Goal: Navigation & Orientation: Find specific page/section

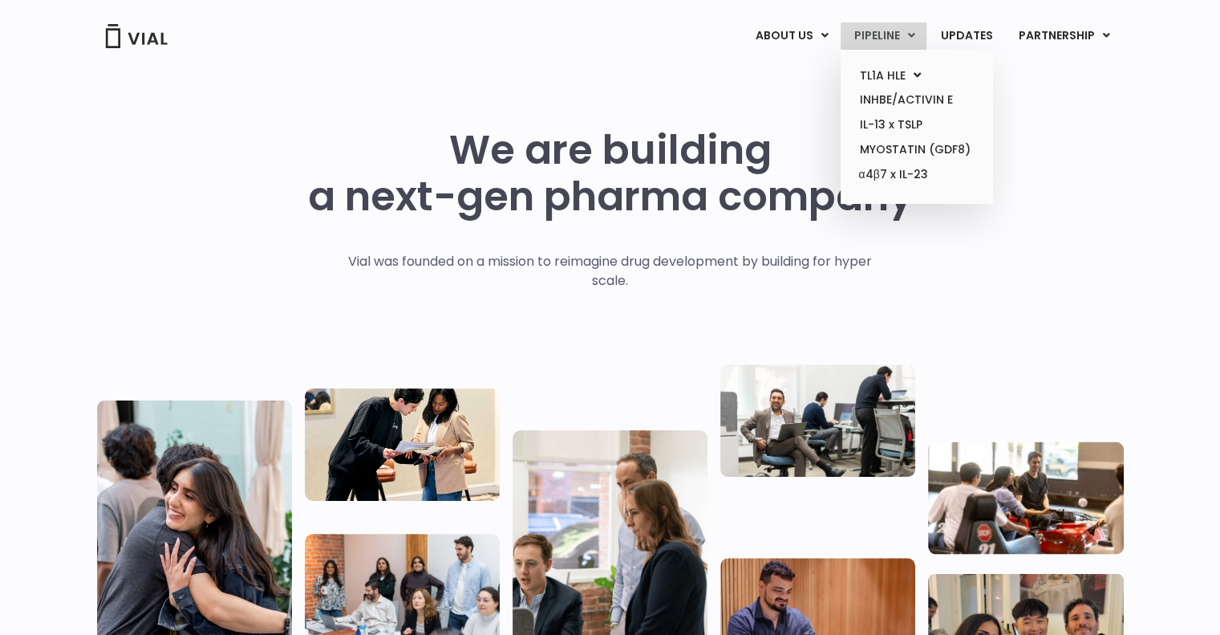
click at [864, 40] on link "PIPELINE" at bounding box center [884, 35] width 86 height 27
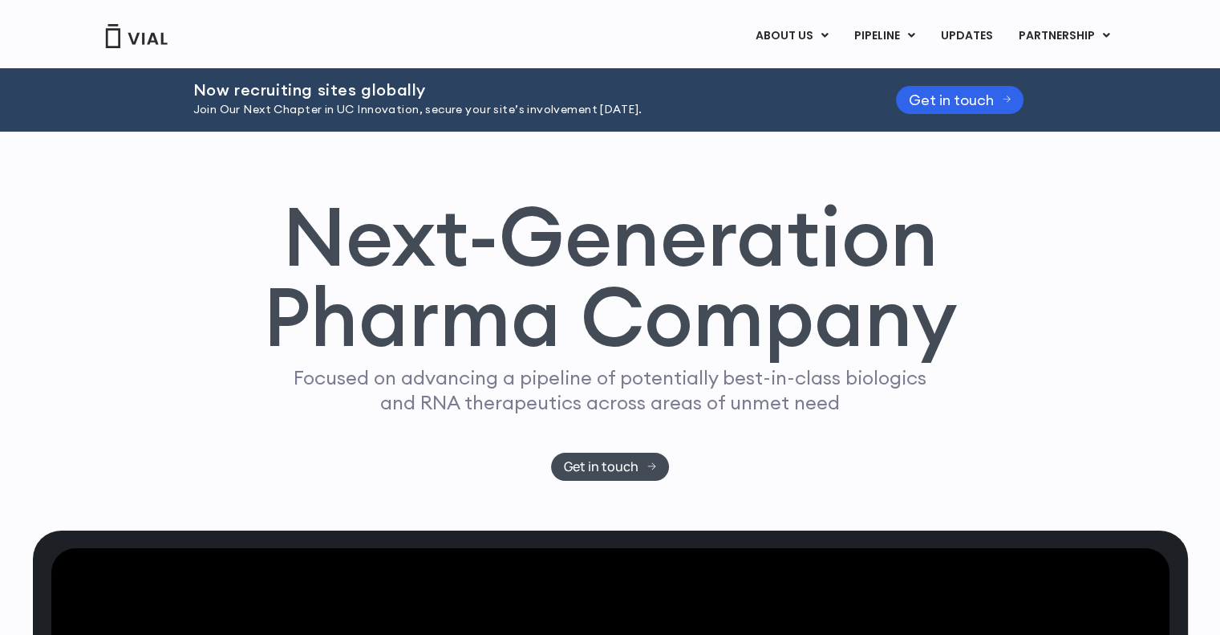
drag, startPoint x: 831, startPoint y: 558, endPoint x: 763, endPoint y: 303, distance: 263.4
click at [664, 274] on h1 "Next-Generation Pharma Company" at bounding box center [610, 277] width 695 height 162
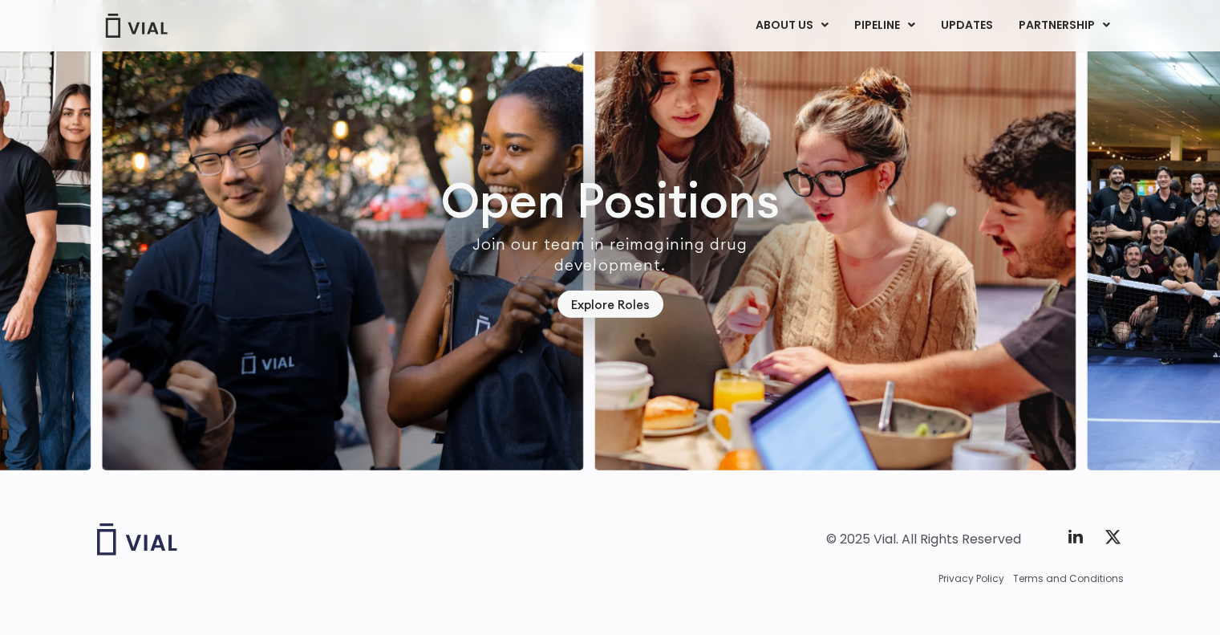
scroll to position [4587, 0]
